Goal: Transaction & Acquisition: Book appointment/travel/reservation

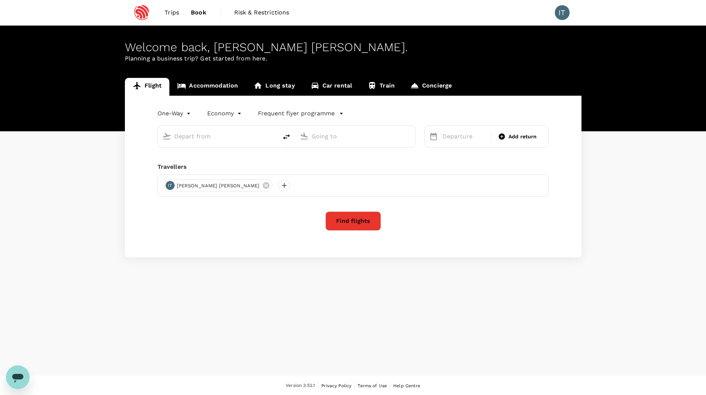
type input "Singapore Changi (SIN)"
type input "San Francisco Intl (SFO)"
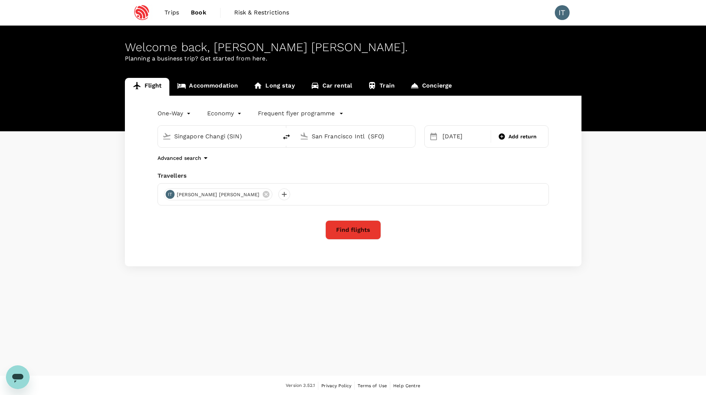
click at [331, 114] on p "Frequent flyer programme" at bounding box center [296, 113] width 77 height 9
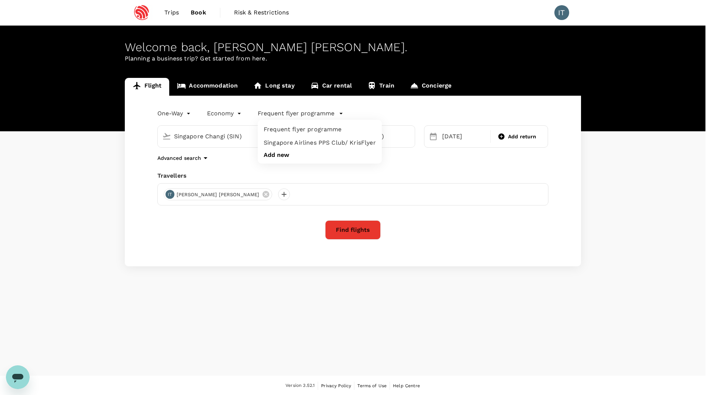
click at [337, 137] on li "Singapore Airlines PPS Club/ KrisFlyer" at bounding box center [320, 142] width 124 height 13
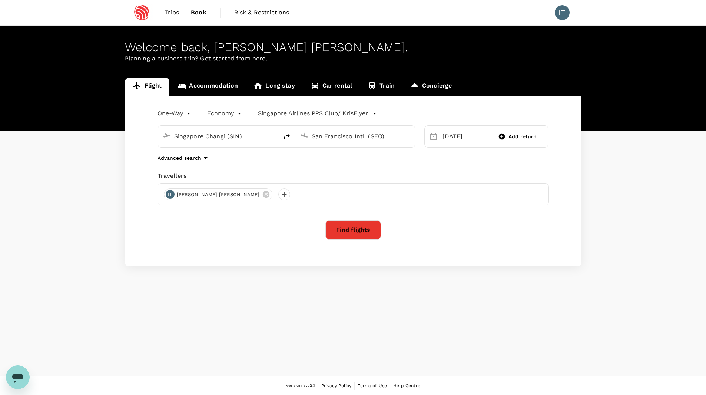
click at [353, 233] on button "Find flights" at bounding box center [353, 229] width 56 height 19
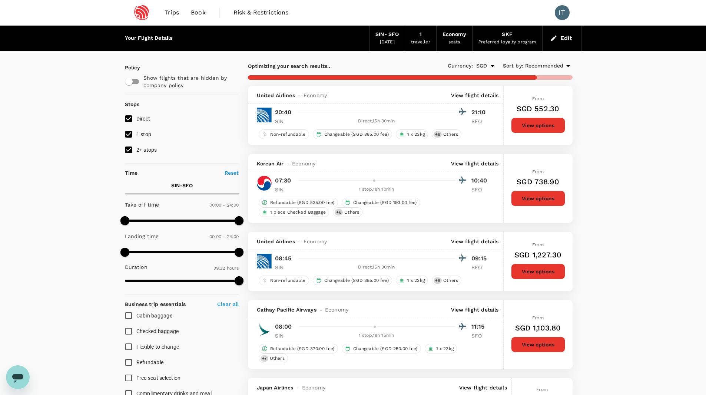
type input "2587"
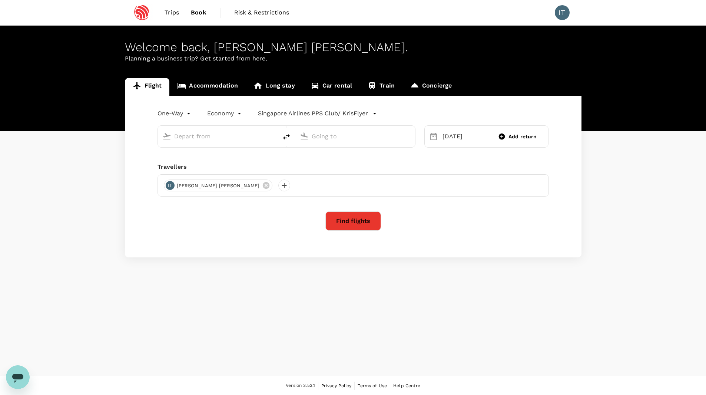
type input "Singapore Changi (SIN)"
type input "San Francisco Intl (SFO)"
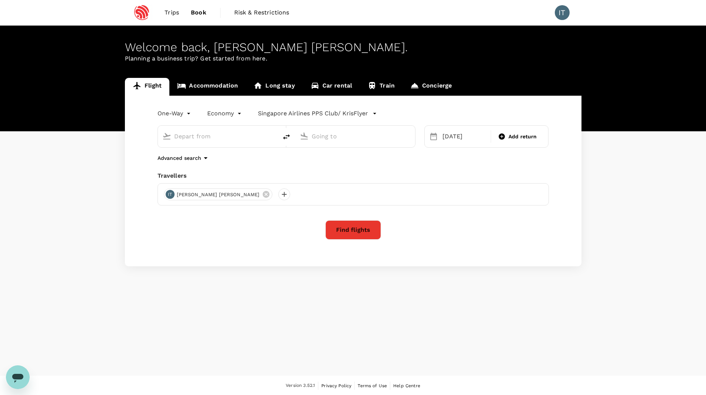
type input "Singapore Changi (SIN)"
type input "San Francisco Intl (SFO)"
click at [440, 134] on div "[DATE]" at bounding box center [464, 136] width 50 height 15
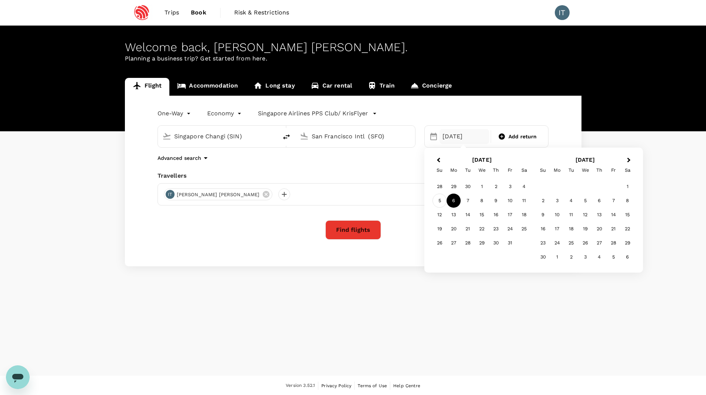
click at [437, 199] on div "5" at bounding box center [439, 200] width 14 height 14
click at [420, 166] on div "One-Way oneway Economy economy Singapore Airlines PPS Club/ KrisFlyer Singapore…" at bounding box center [353, 181] width 456 height 170
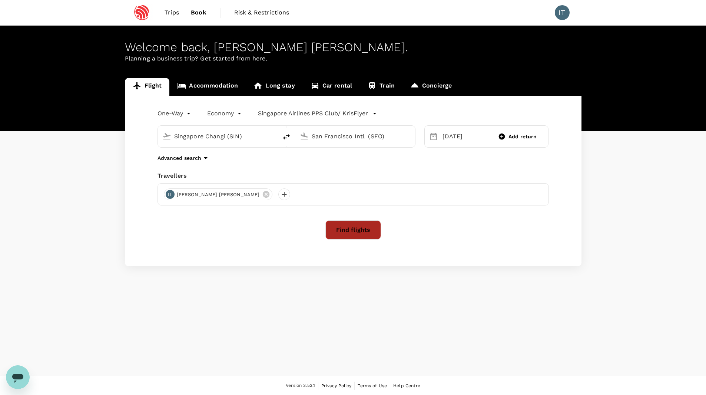
click at [376, 229] on button "Find flights" at bounding box center [353, 229] width 56 height 19
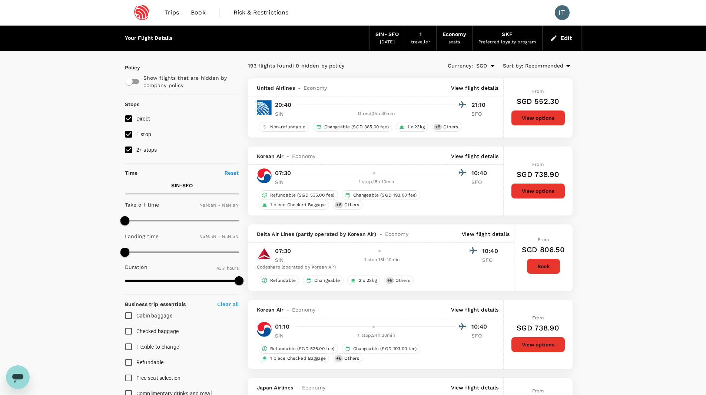
type input "1440"
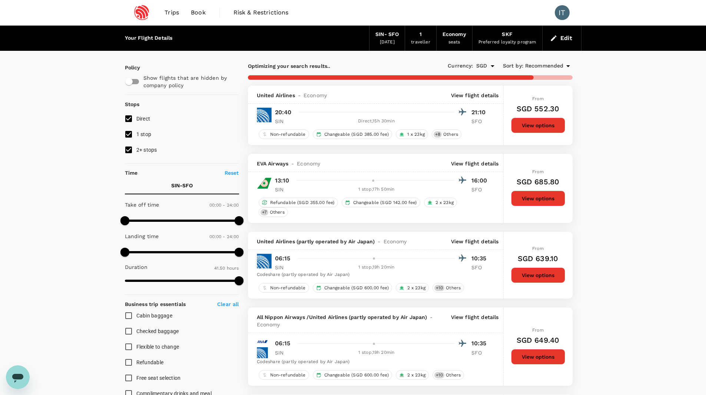
type input "2939"
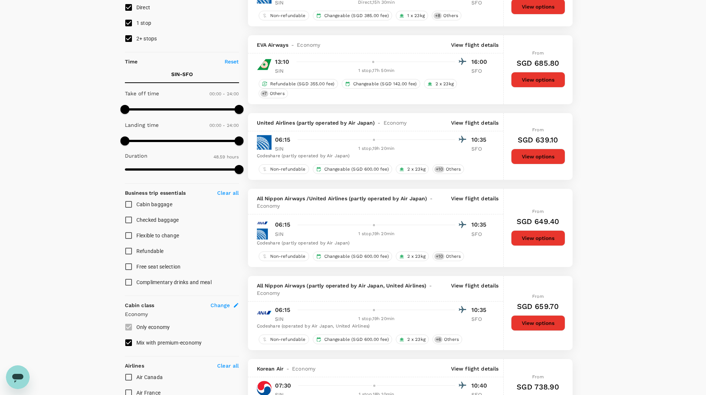
scroll to position [112, 0]
drag, startPoint x: 673, startPoint y: 146, endPoint x: 654, endPoint y: 114, distance: 37.7
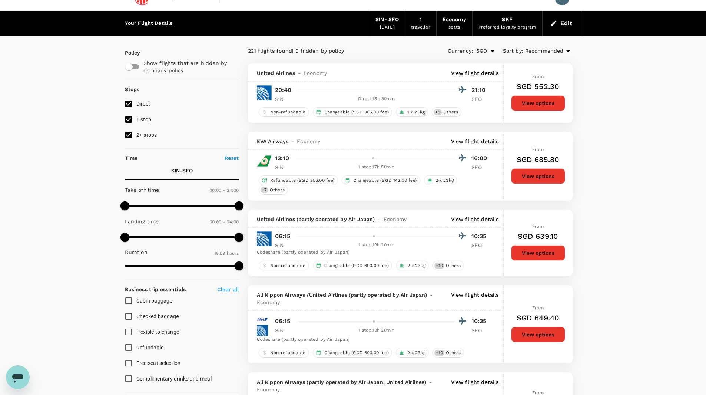
scroll to position [0, 0]
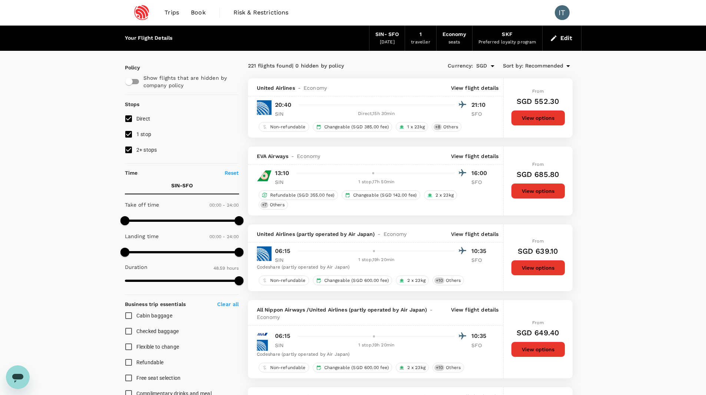
click at [373, 68] on div "221 flights found | 0 hidden by policy" at bounding box center [329, 66] width 162 height 8
click at [242, 249] on span at bounding box center [239, 251] width 9 height 9
click at [383, 34] on div "SIN - SFO" at bounding box center [386, 34] width 23 height 8
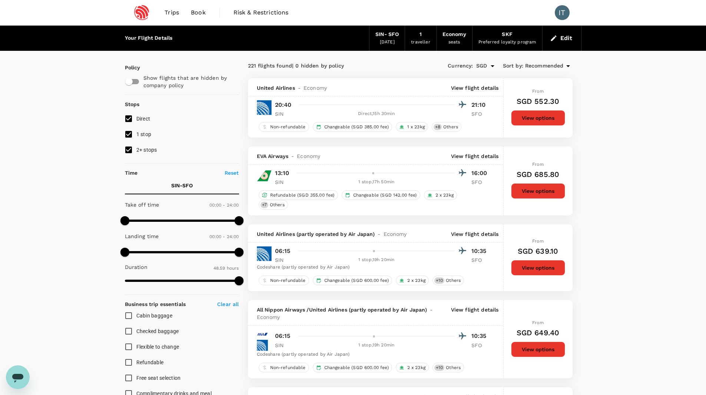
click at [561, 37] on button "Edit" at bounding box center [561, 38] width 27 height 12
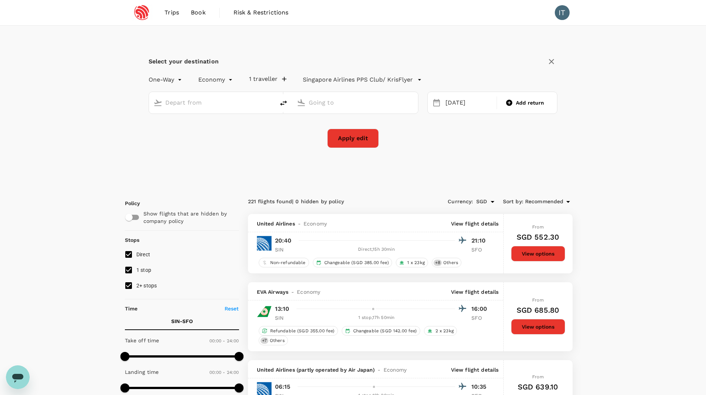
type input "Singapore Changi (SIN)"
type input "San Francisco Intl (SFO)"
click at [259, 105] on div "Singapore Changi (SIN)" at bounding box center [217, 103] width 105 height 12
click at [282, 102] on icon "delete" at bounding box center [283, 103] width 9 height 9
type input "San Francisco Intl (SFO)"
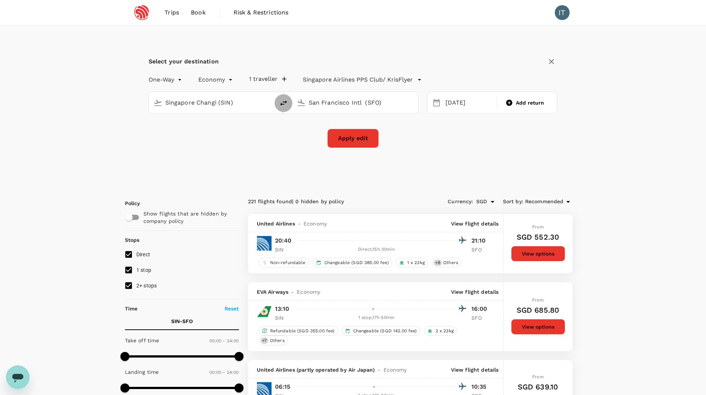
type input "Singapore Changi (SIN)"
click at [360, 105] on input "Singapore Changi (SIN)" at bounding box center [356, 102] width 94 height 11
click at [419, 166] on div "Select your destination One-Way oneway Economy economy 1 traveller Singapore Ai…" at bounding box center [353, 106] width 456 height 161
click at [337, 105] on input "Singapore Changi (SIN)" at bounding box center [356, 102] width 94 height 11
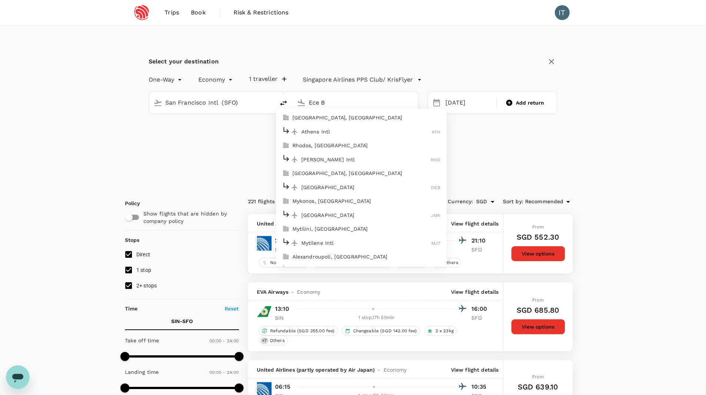
type input "Ece Bl"
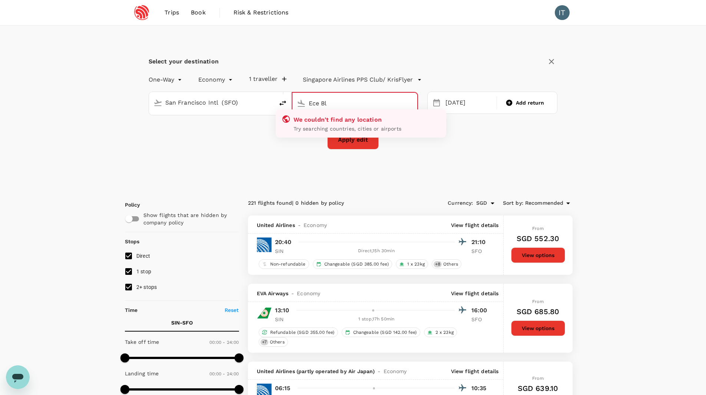
drag, startPoint x: 332, startPoint y: 106, endPoint x: 275, endPoint y: 91, distance: 59.3
click at [244, 95] on div "San Francisco Intl (SFO) Ece Bl We couldn't find any location Try searching cou…" at bounding box center [284, 104] width 270 height 24
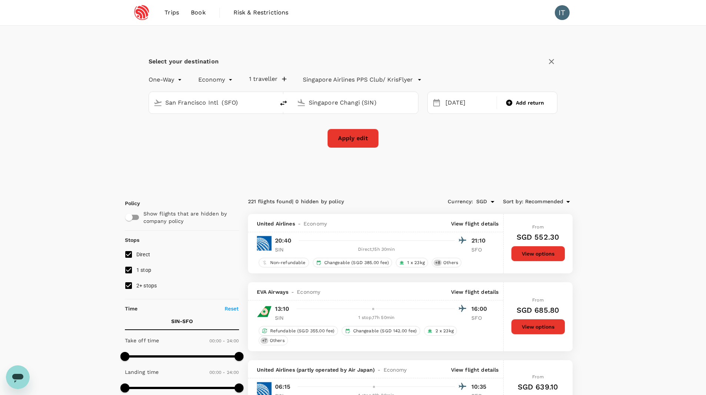
click at [365, 104] on input "Singapore Changi (SIN)" at bounding box center [356, 102] width 94 height 11
paste input "[GEOGRAPHIC_DATA]"
click at [359, 148] on p "Newark Liberty Intl" at bounding box center [365, 147] width 129 height 7
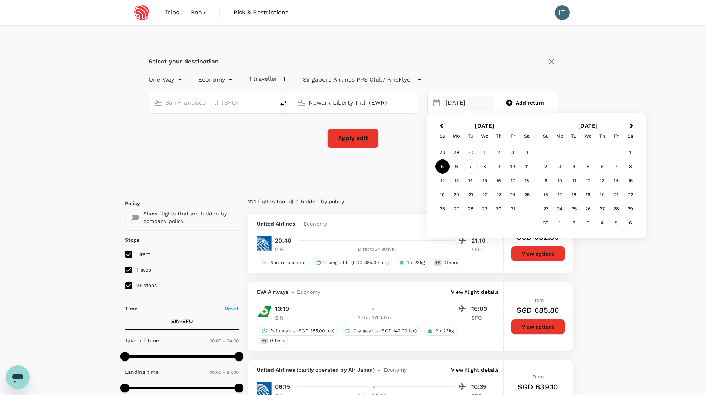
type input "Newark Liberty Intl (EWR)"
click at [469, 168] on div "7" at bounding box center [471, 166] width 14 height 14
click at [371, 142] on button "Apply edit" at bounding box center [353, 138] width 52 height 19
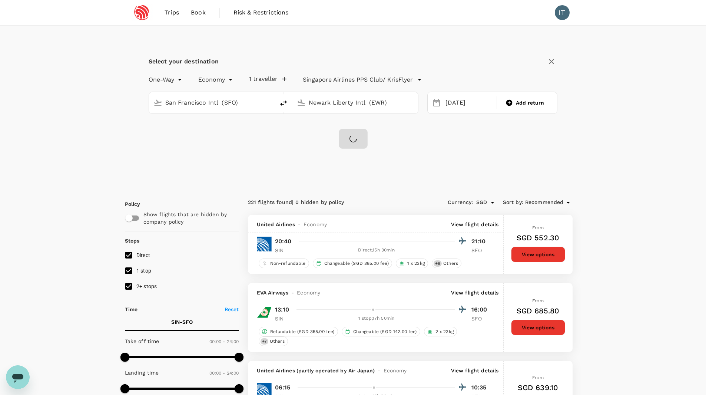
checkbox input "false"
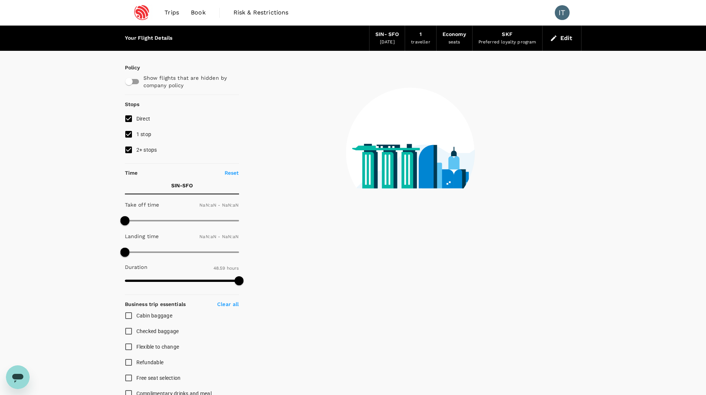
type input "1440"
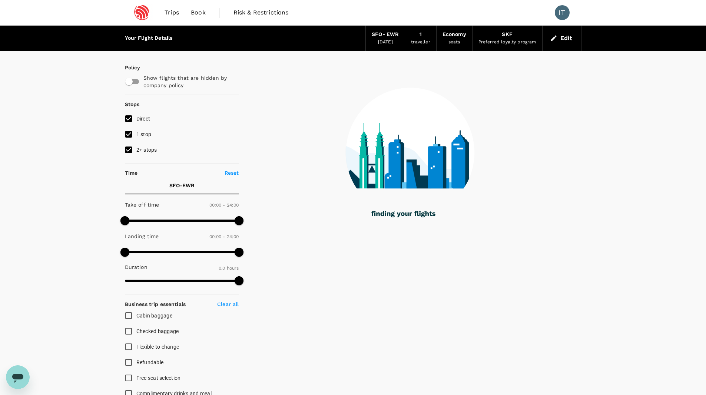
type input "474"
checkbox input "true"
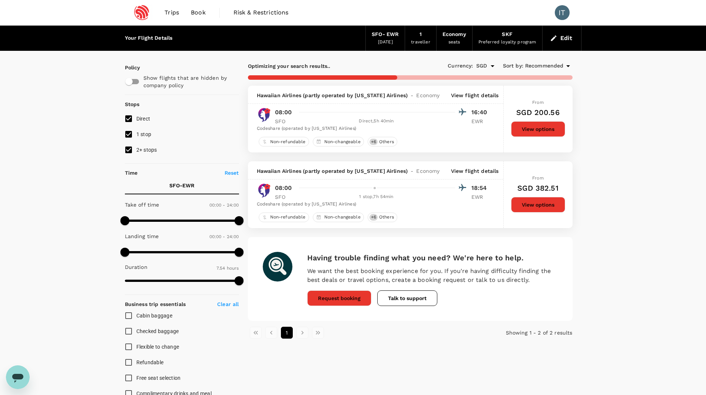
type input "1036"
checkbox input "false"
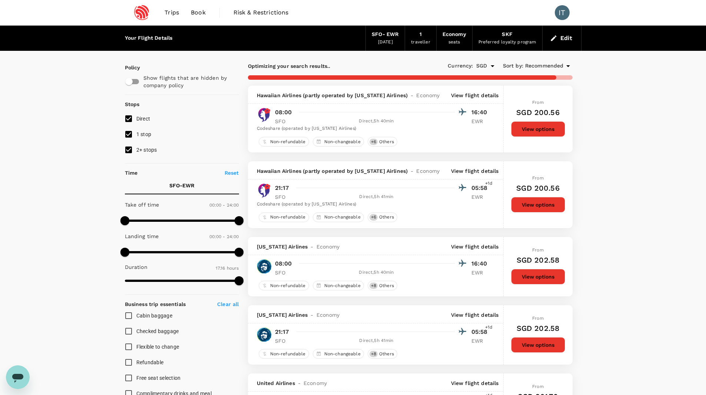
type input "1289"
